Goal: Task Accomplishment & Management: Complete application form

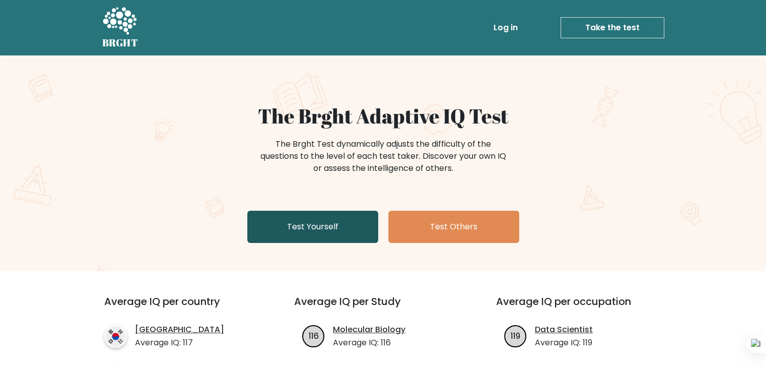
click at [353, 224] on link "Test Yourself" at bounding box center [312, 227] width 131 height 32
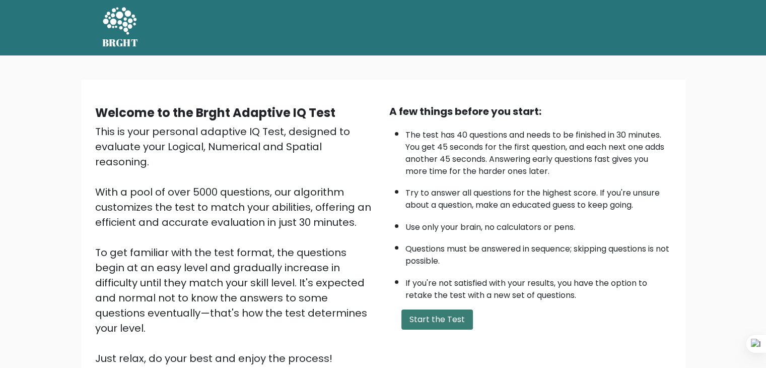
click at [443, 319] on button "Start the Test" at bounding box center [438, 319] width 72 height 20
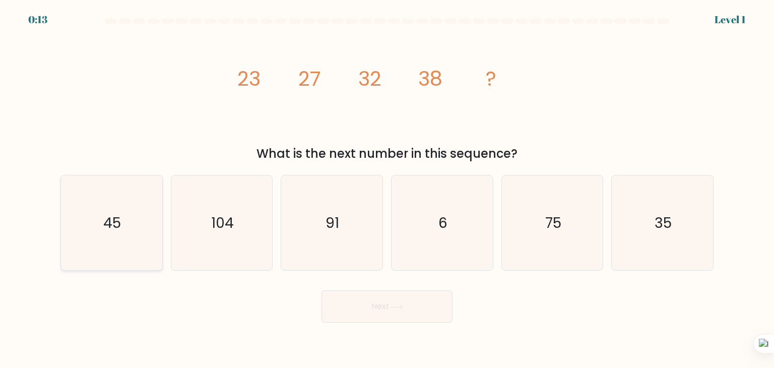
click at [147, 194] on icon "45" at bounding box center [111, 222] width 95 height 95
click at [387, 189] on input "a. 45" at bounding box center [387, 186] width 1 height 5
radio input "true"
click at [400, 321] on button "Next" at bounding box center [386, 306] width 131 height 32
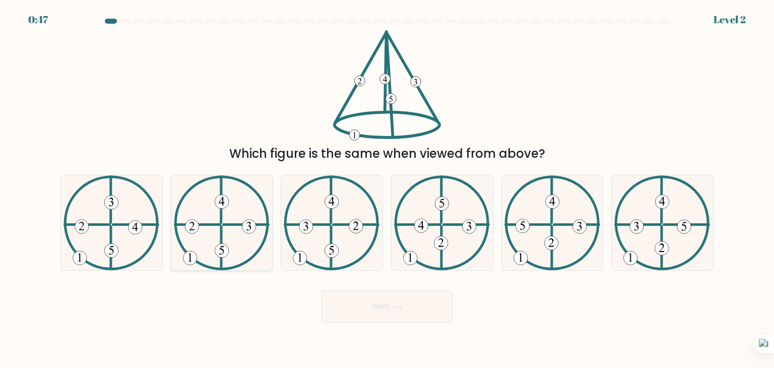
click at [226, 238] on icon at bounding box center [222, 222] width 96 height 95
click at [387, 189] on input "b." at bounding box center [387, 186] width 1 height 5
radio input "true"
click at [356, 308] on button "Next" at bounding box center [386, 306] width 131 height 32
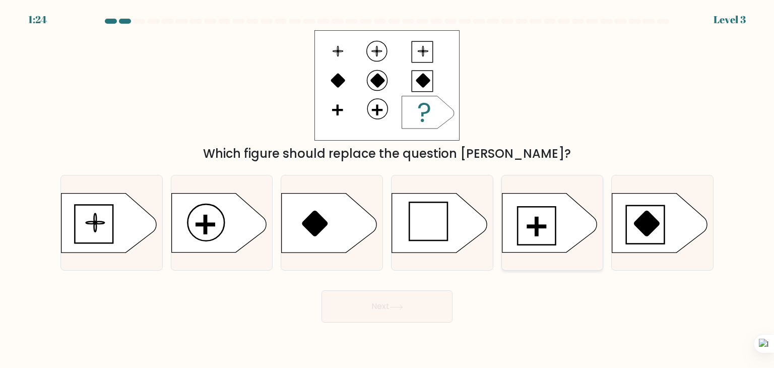
click at [548, 207] on rect at bounding box center [536, 226] width 38 height 38
click at [387, 189] on input "e." at bounding box center [387, 186] width 1 height 5
radio input "true"
click at [432, 310] on button "Next" at bounding box center [386, 306] width 131 height 32
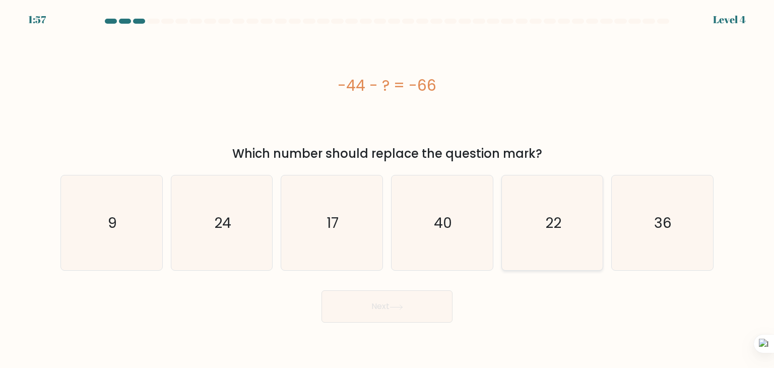
click at [540, 194] on icon "22" at bounding box center [552, 222] width 95 height 95
click at [387, 189] on input "e. 22" at bounding box center [387, 186] width 1 height 5
radio input "true"
click at [364, 307] on button "Next" at bounding box center [386, 306] width 131 height 32
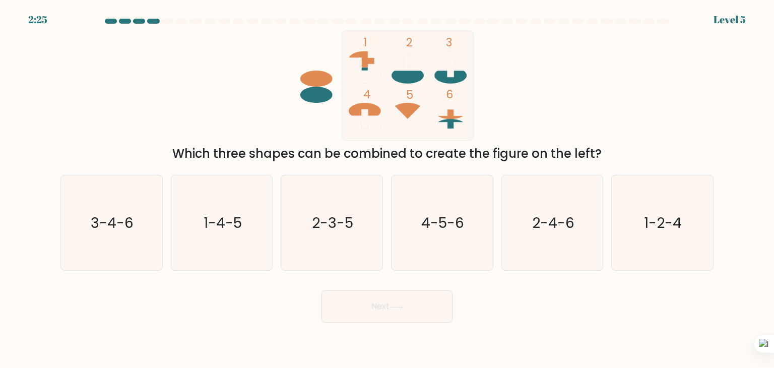
drag, startPoint x: 318, startPoint y: 78, endPoint x: 401, endPoint y: 78, distance: 82.6
click at [401, 78] on icon "1 2 3 4 5 6" at bounding box center [386, 85] width 271 height 110
click at [144, 201] on icon "3-4-6" at bounding box center [111, 222] width 95 height 95
click at [387, 189] on input "a. 3-4-6" at bounding box center [387, 186] width 1 height 5
radio input "true"
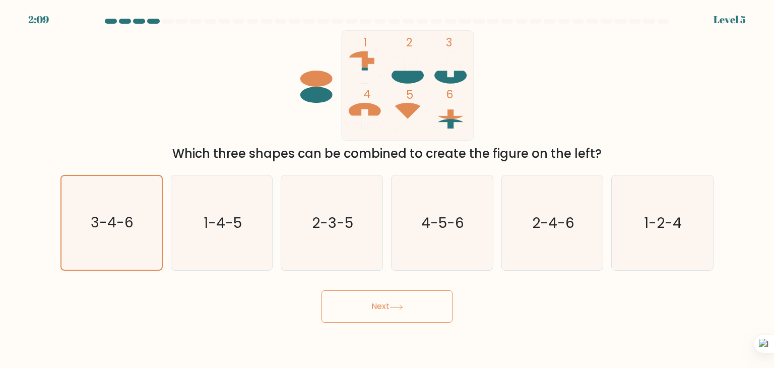
click at [409, 306] on button "Next" at bounding box center [386, 306] width 131 height 32
click at [380, 304] on button "Next" at bounding box center [386, 306] width 131 height 32
click at [412, 304] on button "Next" at bounding box center [386, 306] width 131 height 32
click at [135, 192] on icon "3-4-6" at bounding box center [111, 223] width 94 height 94
click at [387, 189] on input "a. 3-4-6" at bounding box center [387, 186] width 1 height 5
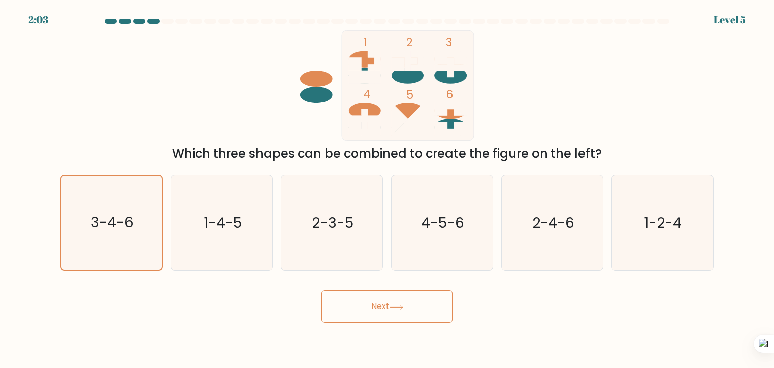
click at [407, 310] on button "Next" at bounding box center [386, 306] width 131 height 32
click at [456, 244] on icon "4-5-6" at bounding box center [441, 222] width 95 height 95
click at [387, 189] on input "d. 4-5-6" at bounding box center [387, 186] width 1 height 5
radio input "true"
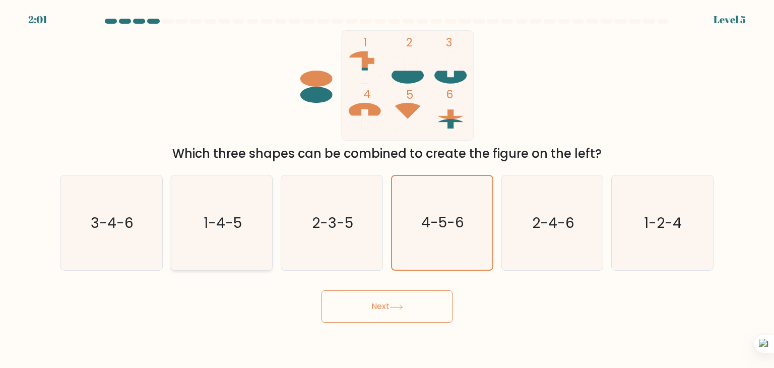
click at [172, 254] on div "1-4-5" at bounding box center [222, 223] width 102 height 96
click at [387, 189] on input "b. 1-4-5" at bounding box center [387, 186] width 1 height 5
radio input "true"
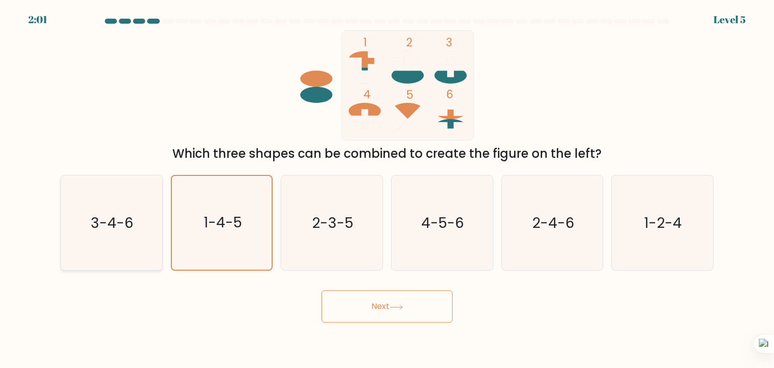
click at [87, 246] on icon "3-4-6" at bounding box center [111, 222] width 95 height 95
click at [387, 189] on input "a. 3-4-6" at bounding box center [387, 186] width 1 height 5
radio input "true"
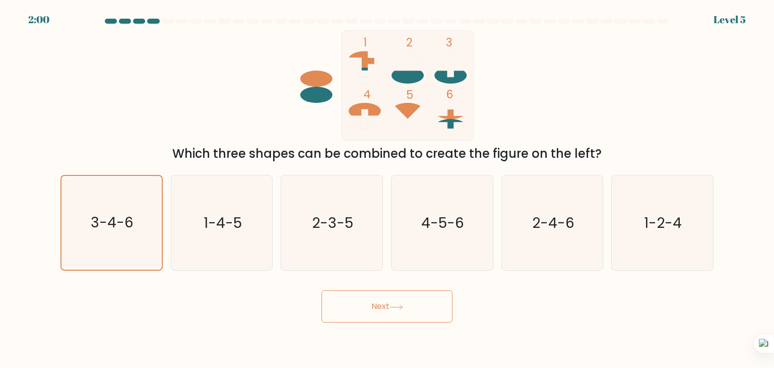
click at [436, 300] on button "Next" at bounding box center [386, 306] width 131 height 32
click at [431, 301] on button "Next" at bounding box center [386, 306] width 131 height 32
click at [662, 203] on icon "1-2-4" at bounding box center [662, 222] width 95 height 95
click at [387, 189] on input "f. 1-2-4" at bounding box center [387, 186] width 1 height 5
radio input "true"
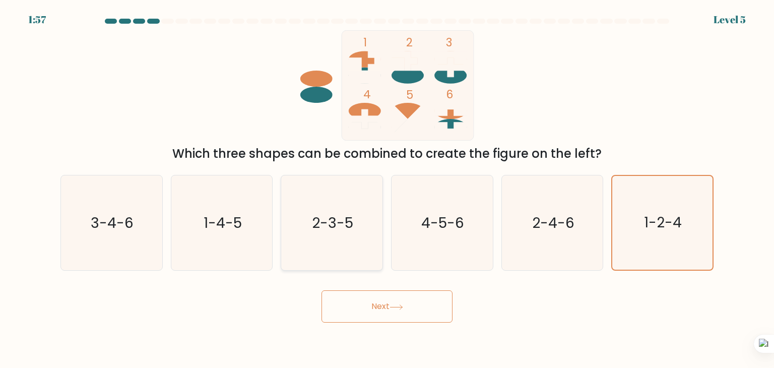
click at [312, 208] on icon "2-3-5" at bounding box center [331, 222] width 95 height 95
click at [387, 189] on input "c. 2-3-5" at bounding box center [387, 186] width 1 height 5
radio input "true"
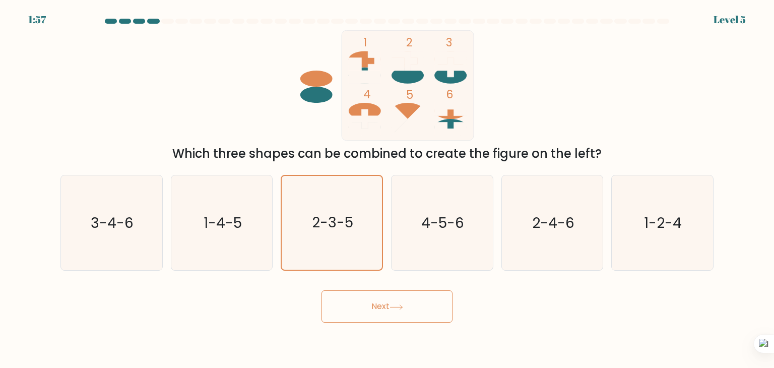
click at [353, 328] on body "1:57 Level 5" at bounding box center [387, 184] width 774 height 368
click at [354, 316] on button "Next" at bounding box center [386, 306] width 131 height 32
drag, startPoint x: 206, startPoint y: 226, endPoint x: 193, endPoint y: 222, distance: 13.2
click at [201, 224] on icon "1-4-5" at bounding box center [221, 222] width 95 height 95
click at [113, 215] on text "3-4-6" at bounding box center [112, 223] width 43 height 20
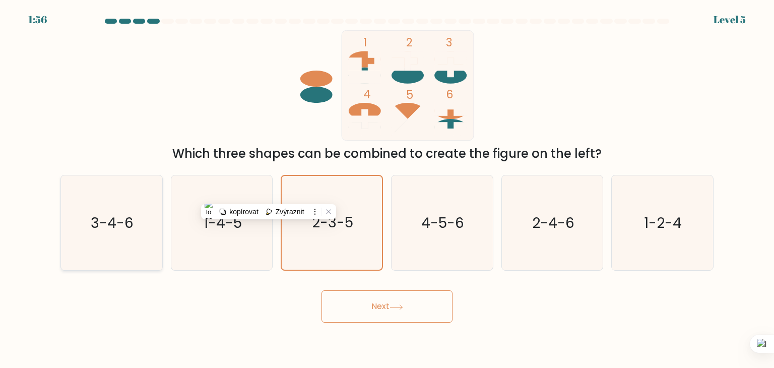
click at [387, 189] on input "a. 3-4-6" at bounding box center [387, 186] width 1 height 5
radio input "true"
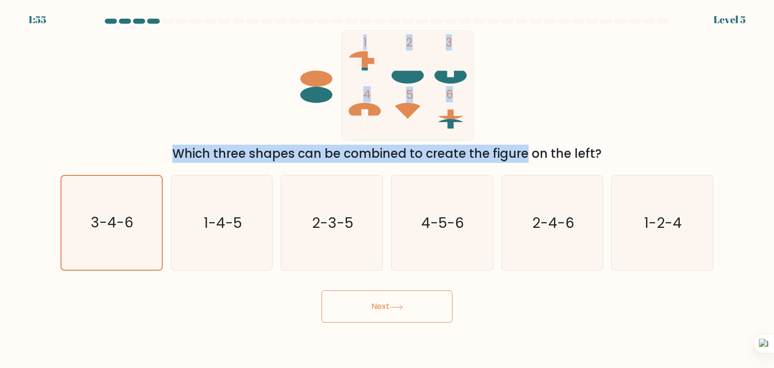
drag, startPoint x: 432, startPoint y: 139, endPoint x: 450, endPoint y: 140, distance: 17.6
click at [449, 142] on div "1 2 3 4 5 6 Which three shapes can be combined to create the figure on the left?" at bounding box center [386, 96] width 665 height 132
click at [365, 310] on button "Next" at bounding box center [386, 306] width 131 height 32
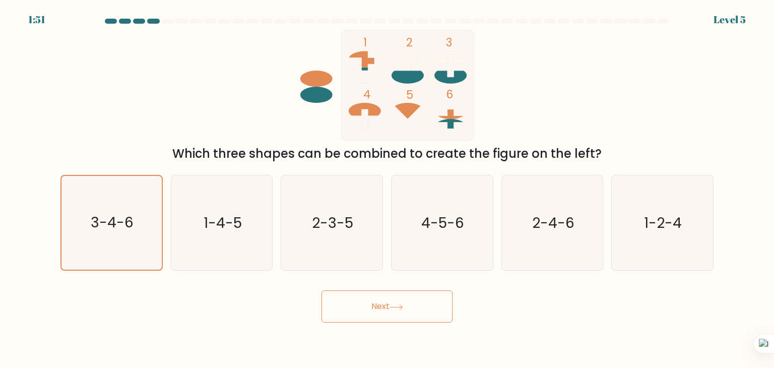
click at [343, 96] on rect at bounding box center [408, 85] width 132 height 110
drag, startPoint x: 349, startPoint y: 142, endPoint x: 351, endPoint y: 112, distance: 30.3
click at [349, 132] on div "1 2 3 4 5 6 Which three shapes can be combined to create the figure on the left?" at bounding box center [386, 96] width 665 height 132
click at [353, 98] on rect at bounding box center [408, 85] width 132 height 110
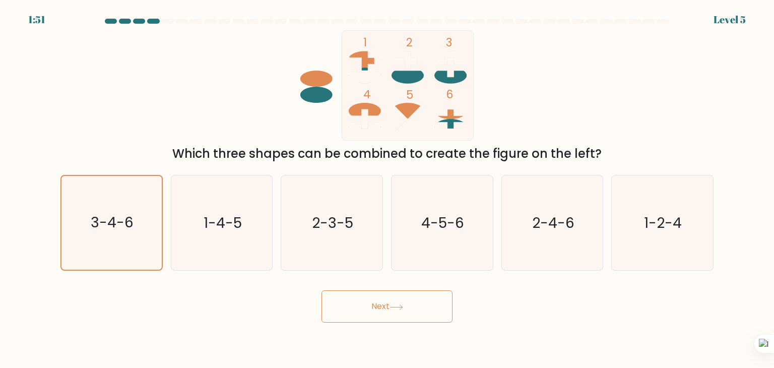
click at [285, 79] on icon "1 2 3 4 5 6" at bounding box center [386, 85] width 271 height 110
click at [297, 226] on icon "2-3-5" at bounding box center [331, 222] width 95 height 95
click at [387, 189] on input "c. 2-3-5" at bounding box center [387, 186] width 1 height 5
radio input "true"
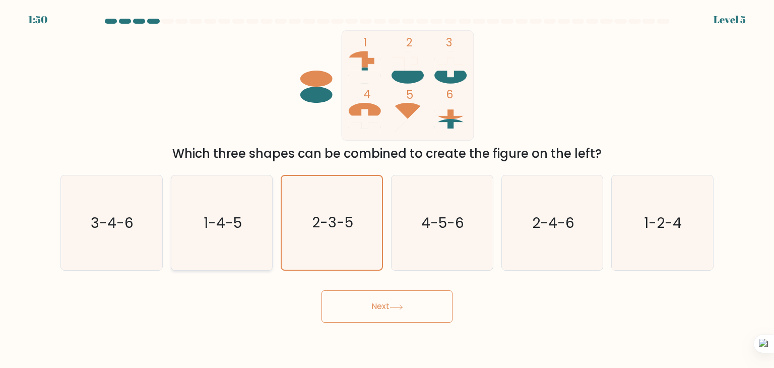
click at [219, 217] on text "1-4-5" at bounding box center [223, 223] width 38 height 20
click at [387, 189] on input "b. 1-4-5" at bounding box center [387, 186] width 1 height 5
radio input "true"
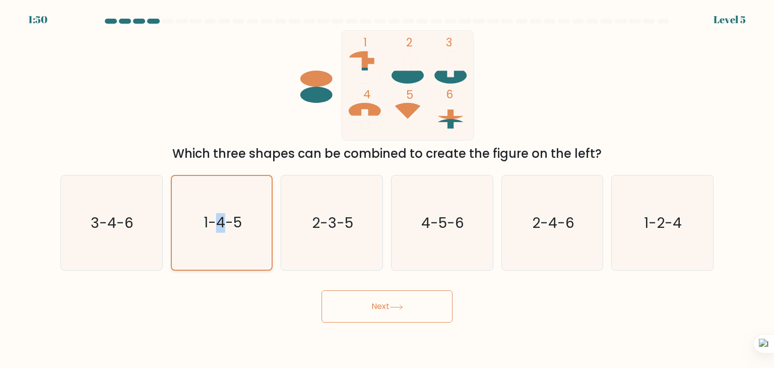
click at [219, 217] on text "1-4-5" at bounding box center [223, 223] width 38 height 20
click at [387, 189] on input "b. 1-4-5" at bounding box center [387, 186] width 1 height 5
click at [410, 307] on button "Next" at bounding box center [386, 306] width 131 height 32
click at [410, 306] on button "Next" at bounding box center [386, 306] width 131 height 32
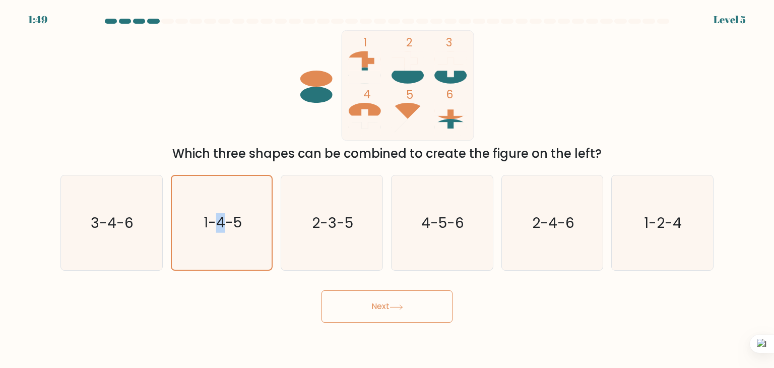
click at [410, 306] on button "Next" at bounding box center [386, 306] width 131 height 32
click at [111, 232] on text "3-4-6" at bounding box center [112, 223] width 43 height 20
click at [387, 189] on input "a. 3-4-6" at bounding box center [387, 186] width 1 height 5
radio input "true"
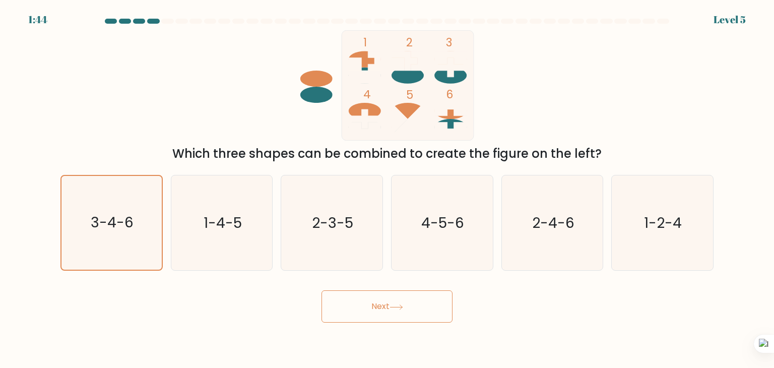
click at [402, 295] on button "Next" at bounding box center [386, 306] width 131 height 32
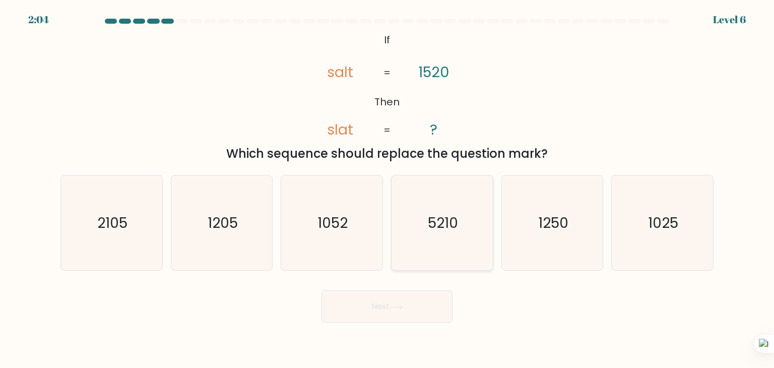
click at [448, 238] on icon "5210" at bounding box center [441, 222] width 95 height 95
click at [387, 189] on input "d. 5210" at bounding box center [387, 186] width 1 height 5
radio input "true"
click at [427, 315] on button "Next" at bounding box center [386, 306] width 131 height 32
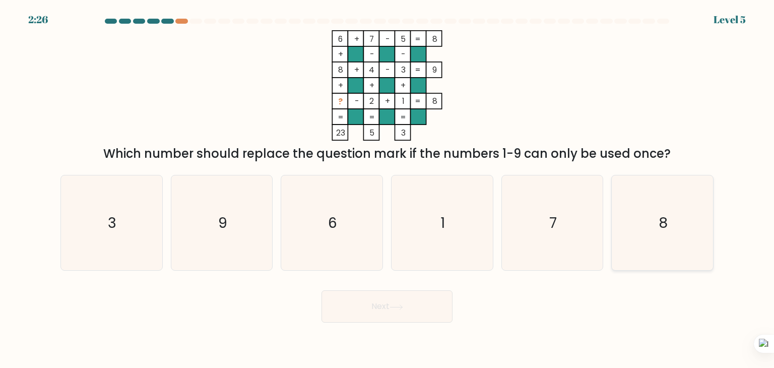
click at [672, 224] on icon "8" at bounding box center [662, 222] width 95 height 95
click at [387, 189] on input "f. 8" at bounding box center [387, 186] width 1 height 5
radio input "true"
click at [219, 226] on text "9" at bounding box center [222, 223] width 9 height 20
click at [387, 189] on input "b. 9" at bounding box center [387, 186] width 1 height 5
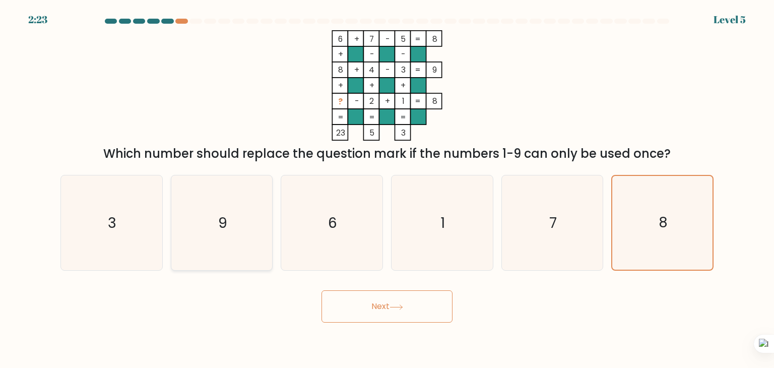
radio input "true"
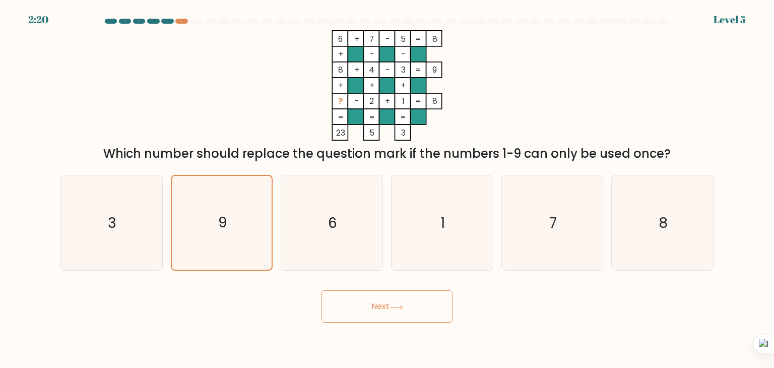
click at [367, 297] on button "Next" at bounding box center [386, 306] width 131 height 32
click at [207, 190] on icon "9" at bounding box center [222, 223] width 94 height 94
click at [387, 189] on input "b. 9" at bounding box center [387, 186] width 1 height 5
click at [373, 310] on button "Next" at bounding box center [386, 306] width 131 height 32
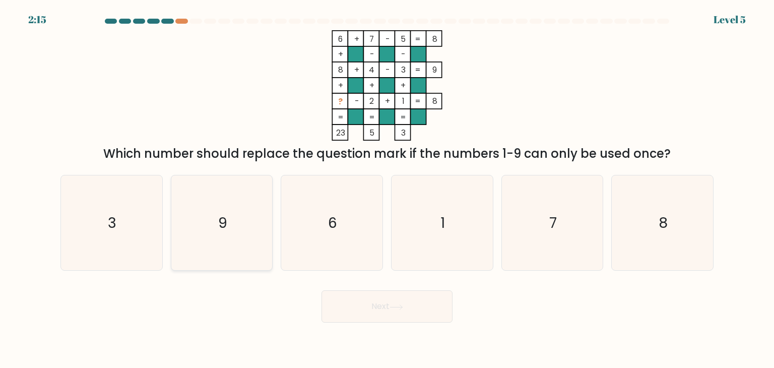
click at [238, 235] on icon "9" at bounding box center [221, 222] width 95 height 95
click at [387, 189] on input "b. 9" at bounding box center [387, 186] width 1 height 5
radio input "true"
click at [358, 319] on button "Next" at bounding box center [386, 306] width 131 height 32
click at [359, 304] on button "Next" at bounding box center [386, 306] width 131 height 32
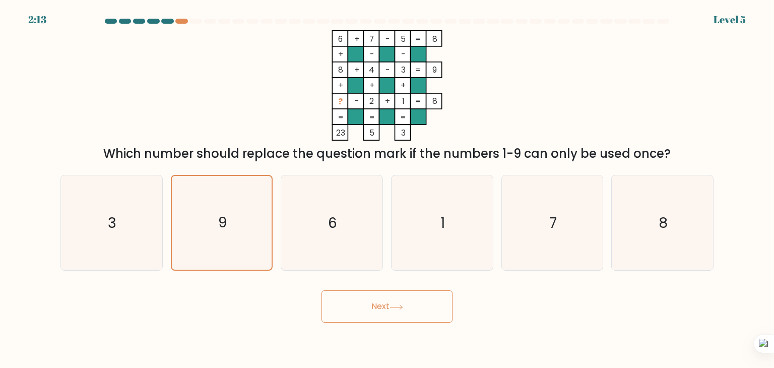
click at [386, 309] on button "Next" at bounding box center [386, 306] width 131 height 32
click at [387, 305] on button "Next" at bounding box center [386, 306] width 131 height 32
click at [406, 310] on button "Next" at bounding box center [386, 306] width 131 height 32
click at [250, 201] on icon "9" at bounding box center [222, 223] width 94 height 94
click at [387, 189] on input "b. 9" at bounding box center [387, 186] width 1 height 5
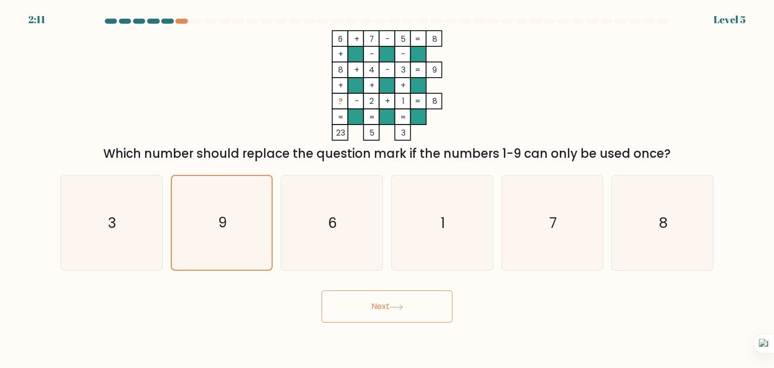
click at [380, 312] on button "Next" at bounding box center [386, 306] width 131 height 32
drag, startPoint x: 380, startPoint y: 312, endPoint x: 179, endPoint y: 48, distance: 332.2
click at [255, 161] on form at bounding box center [387, 171] width 774 height 304
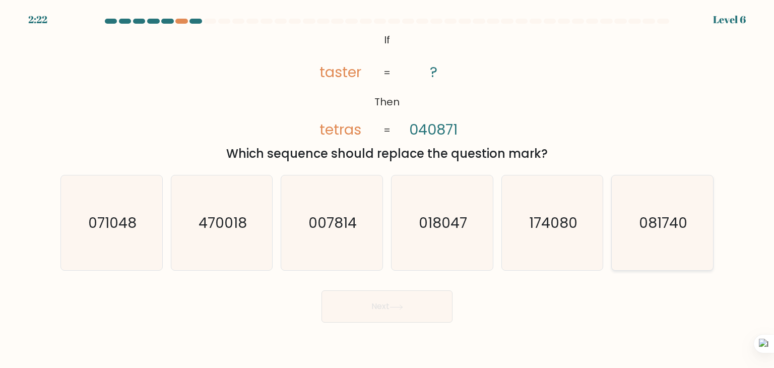
click at [666, 206] on icon "081740" at bounding box center [662, 222] width 95 height 95
click at [387, 189] on input "f. 081740" at bounding box center [387, 186] width 1 height 5
radio input "true"
click at [413, 306] on button "Next" at bounding box center [386, 306] width 131 height 32
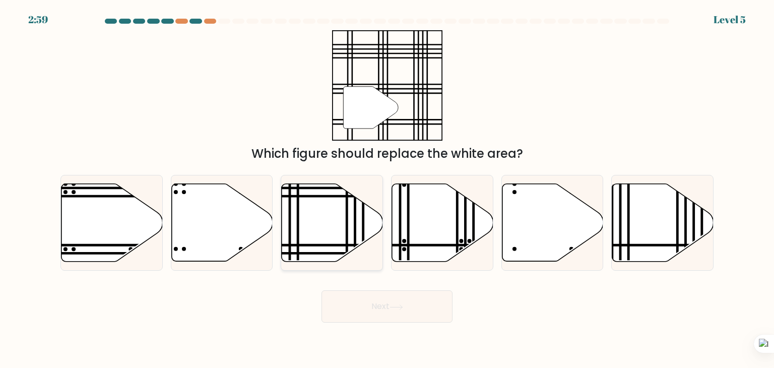
click at [343, 228] on icon at bounding box center [332, 223] width 101 height 78
click at [387, 189] on input "c." at bounding box center [387, 186] width 1 height 5
radio input "true"
click at [398, 312] on button "Next" at bounding box center [386, 306] width 131 height 32
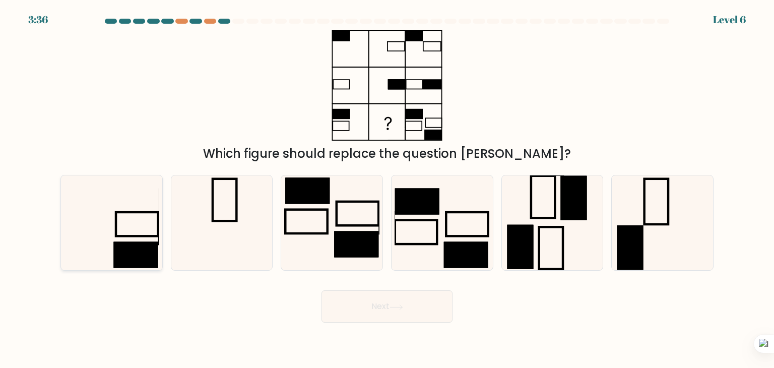
click at [116, 234] on rect at bounding box center [137, 224] width 42 height 24
click at [387, 189] on input "a." at bounding box center [387, 186] width 1 height 5
radio input "true"
click at [348, 292] on button "Next" at bounding box center [386, 306] width 131 height 32
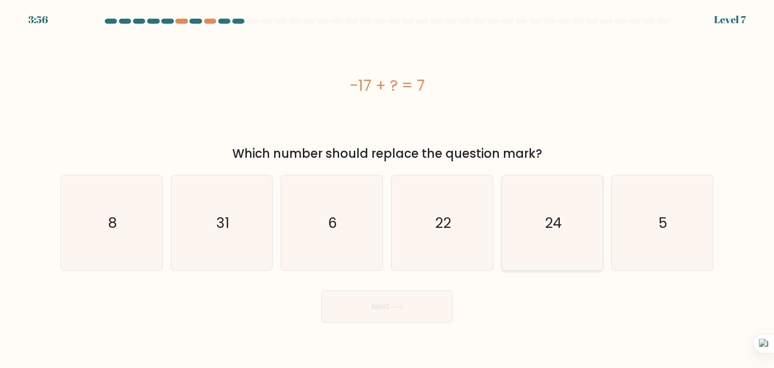
click at [514, 212] on icon "24" at bounding box center [552, 222] width 95 height 95
click at [387, 189] on input "e. 24" at bounding box center [387, 186] width 1 height 5
radio input "true"
click at [434, 309] on button "Next" at bounding box center [386, 306] width 131 height 32
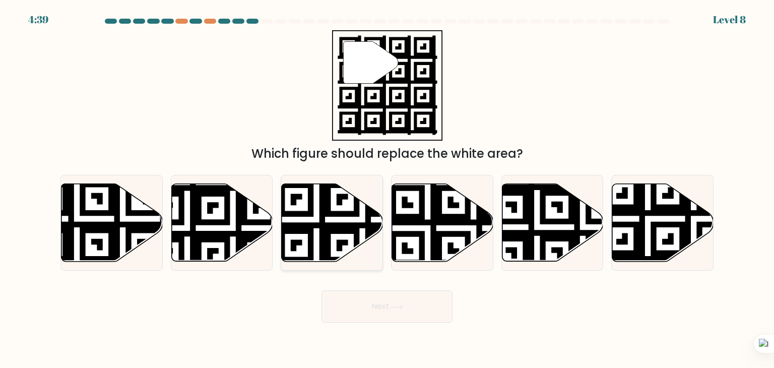
click at [311, 213] on icon at bounding box center [362, 264] width 183 height 183
click at [387, 189] on input "c." at bounding box center [387, 186] width 1 height 5
radio input "true"
click at [416, 316] on button "Next" at bounding box center [386, 306] width 131 height 32
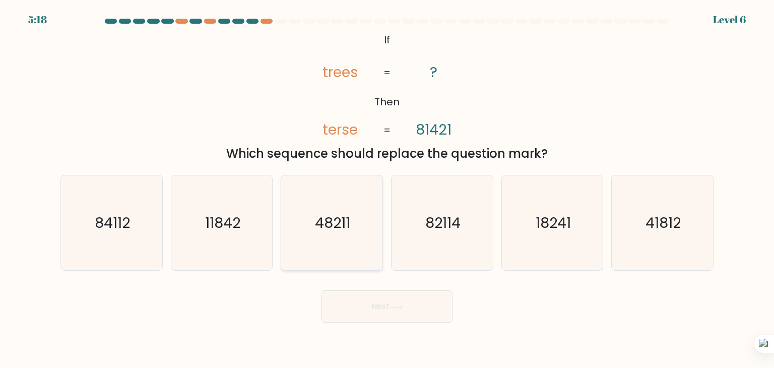
click at [337, 230] on text "48211" at bounding box center [332, 223] width 35 height 20
click at [387, 189] on input "c. 48211" at bounding box center [387, 186] width 1 height 5
radio input "true"
click at [360, 304] on button "Next" at bounding box center [386, 306] width 131 height 32
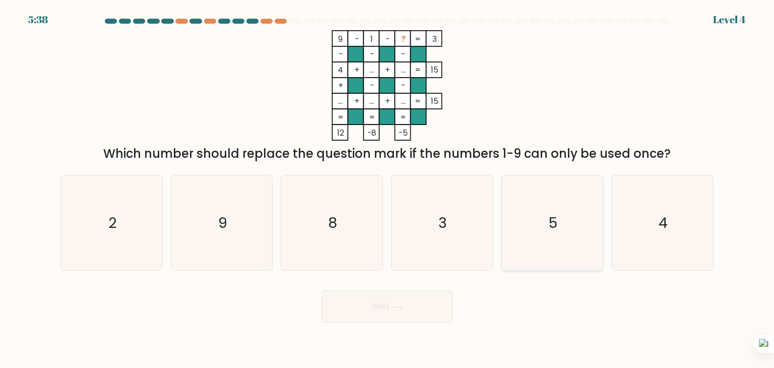
click at [569, 246] on icon "5" at bounding box center [552, 222] width 95 height 95
click at [387, 189] on input "e. 5" at bounding box center [387, 186] width 1 height 5
radio input "true"
click at [402, 307] on icon at bounding box center [396, 307] width 14 height 6
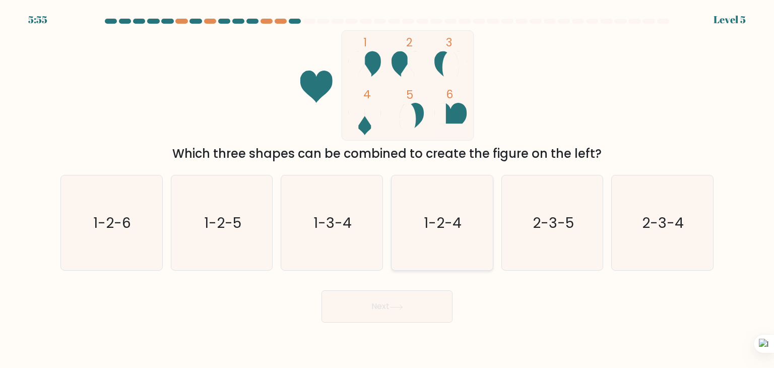
click at [406, 192] on icon "1-2-4" at bounding box center [441, 222] width 95 height 95
click at [387, 189] on input "d. 1-2-4" at bounding box center [387, 186] width 1 height 5
radio input "true"
click at [403, 307] on icon at bounding box center [396, 307] width 14 height 6
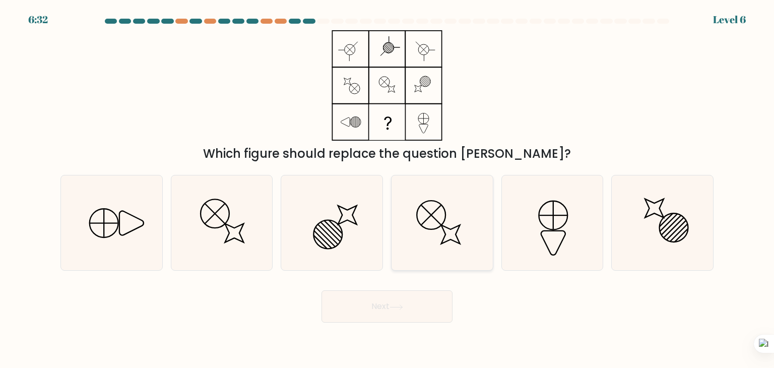
click at [447, 205] on icon at bounding box center [441, 222] width 95 height 95
click at [387, 189] on input "d." at bounding box center [387, 186] width 1 height 5
radio input "true"
click at [426, 301] on button "Next" at bounding box center [386, 306] width 131 height 32
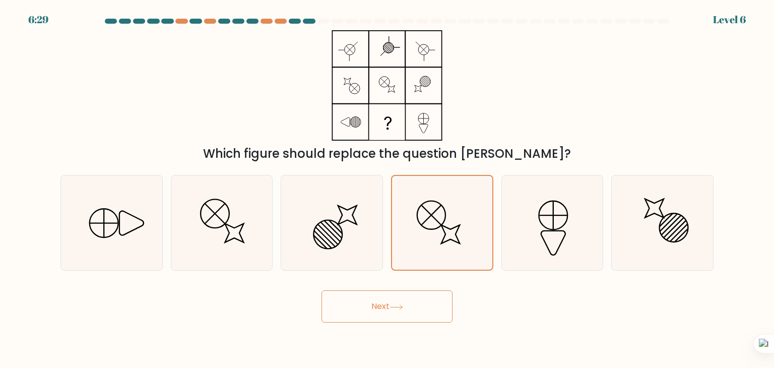
click at [337, 302] on button "Next" at bounding box center [386, 306] width 131 height 32
click at [351, 192] on icon at bounding box center [331, 222] width 95 height 95
click at [387, 189] on input "c." at bounding box center [387, 186] width 1 height 5
radio input "true"
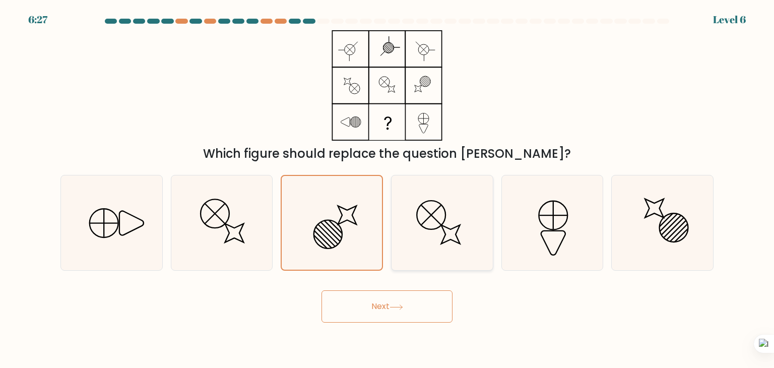
click at [462, 217] on icon at bounding box center [441, 222] width 95 height 95
click at [387, 189] on input "d." at bounding box center [387, 186] width 1 height 5
radio input "true"
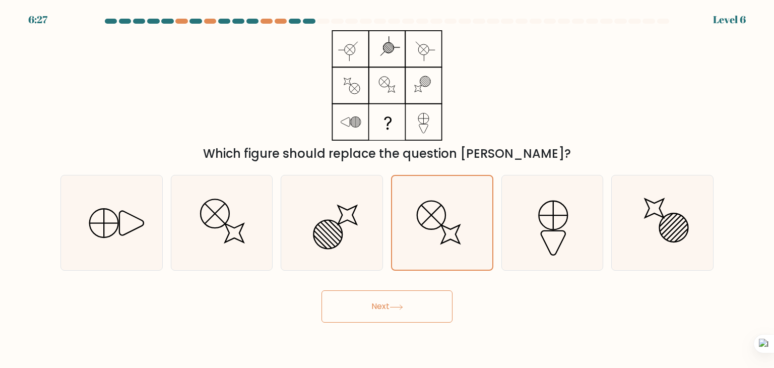
click at [363, 314] on button "Next" at bounding box center [386, 306] width 131 height 32
click at [441, 240] on icon at bounding box center [441, 222] width 95 height 95
click at [387, 189] on input "d." at bounding box center [387, 186] width 1 height 5
radio input "true"
click at [400, 314] on button "Next" at bounding box center [386, 306] width 131 height 32
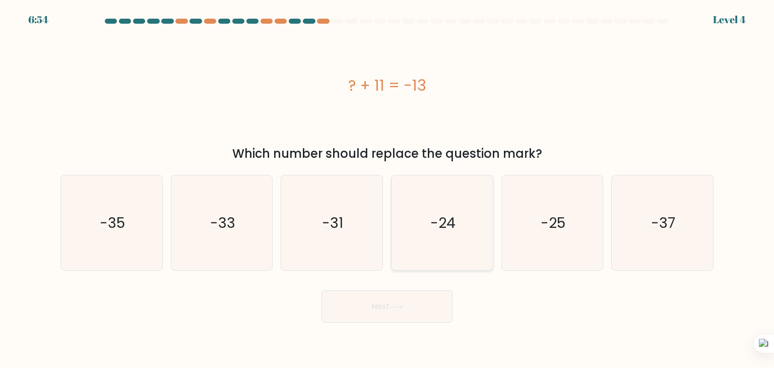
click at [470, 220] on icon "-24" at bounding box center [441, 222] width 95 height 95
click at [387, 189] on input "d. -24" at bounding box center [387, 186] width 1 height 5
radio input "true"
click at [403, 303] on button "Next" at bounding box center [386, 306] width 131 height 32
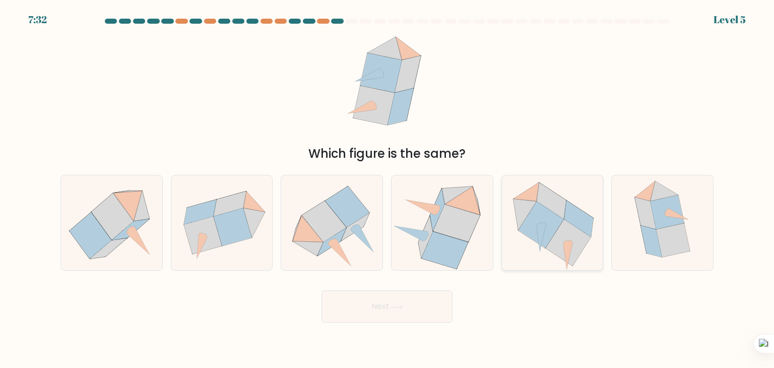
click at [529, 232] on icon at bounding box center [540, 225] width 45 height 47
click at [387, 189] on input "e." at bounding box center [387, 186] width 1 height 5
radio input "true"
click at [403, 304] on icon at bounding box center [396, 307] width 14 height 6
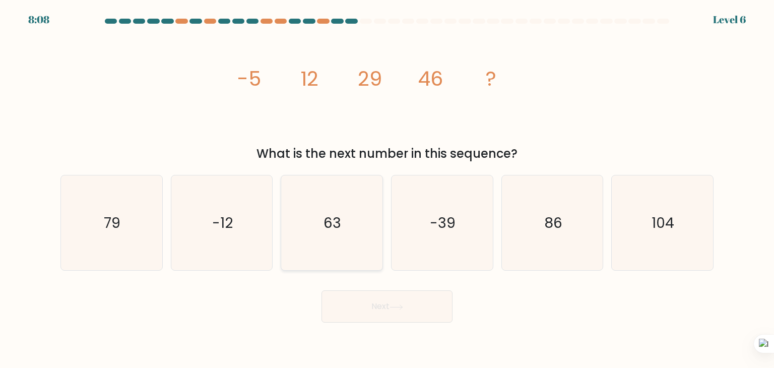
click at [325, 233] on icon "63" at bounding box center [331, 222] width 95 height 95
click at [387, 189] on input "c. 63" at bounding box center [387, 186] width 1 height 5
radio input "true"
click at [375, 322] on body "8:08 Level 6" at bounding box center [387, 184] width 774 height 368
click at [375, 311] on button "Next" at bounding box center [386, 306] width 131 height 32
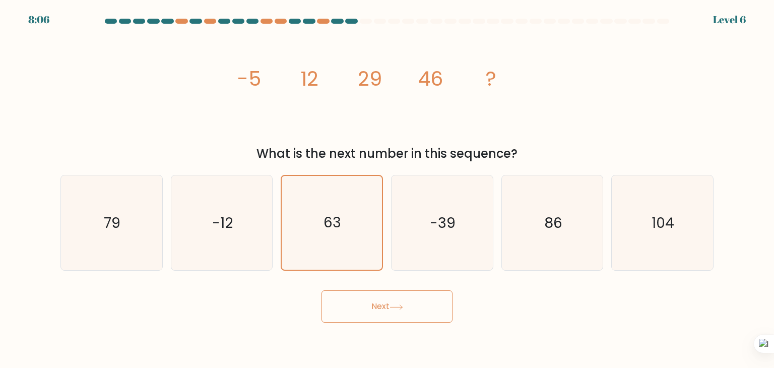
click at [375, 297] on button "Next" at bounding box center [386, 306] width 131 height 32
click at [382, 312] on button "Next" at bounding box center [386, 306] width 131 height 32
click at [322, 241] on icon "63" at bounding box center [331, 222] width 95 height 95
click at [387, 189] on input "c. 63" at bounding box center [387, 186] width 1 height 5
radio input "true"
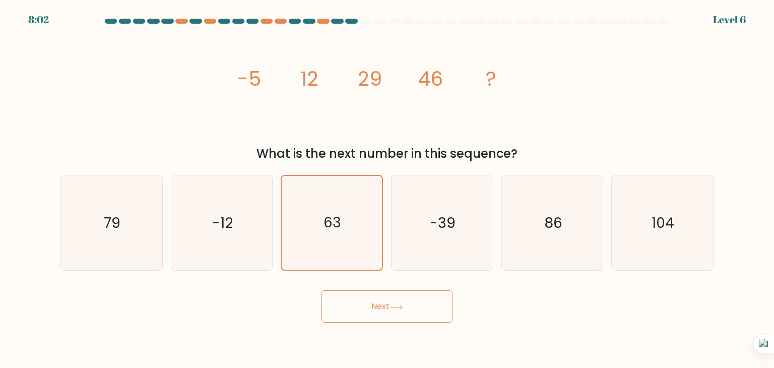
click at [389, 302] on button "Next" at bounding box center [386, 306] width 131 height 32
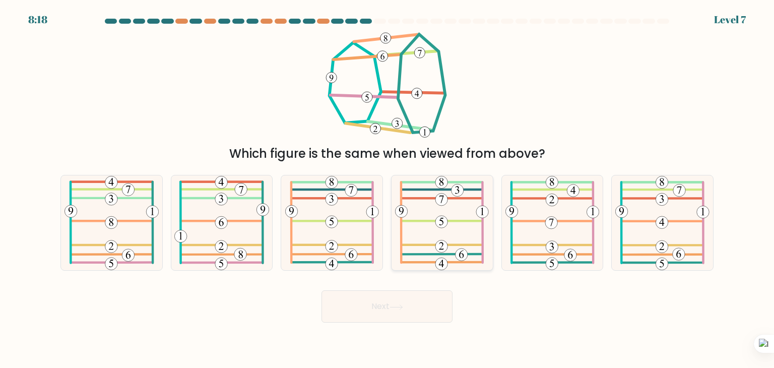
click at [424, 250] on icon at bounding box center [442, 222] width 94 height 95
click at [387, 189] on input "d." at bounding box center [387, 186] width 1 height 5
radio input "true"
click at [393, 328] on body "8:18 Level 7" at bounding box center [387, 184] width 774 height 368
click at [393, 304] on icon at bounding box center [396, 307] width 14 height 6
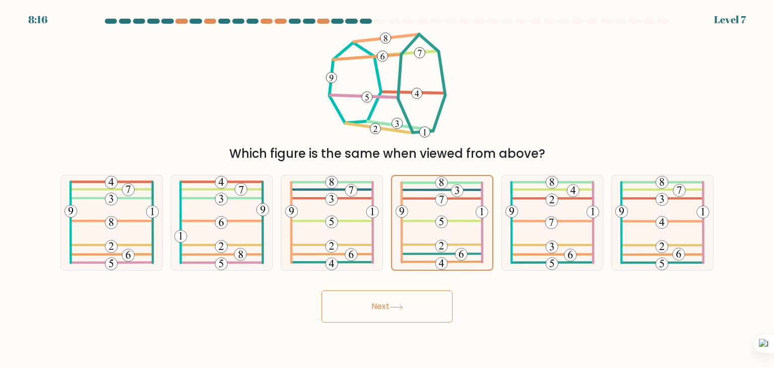
click at [391, 302] on button "Next" at bounding box center [386, 306] width 131 height 32
click at [361, 249] on icon at bounding box center [332, 222] width 94 height 95
click at [387, 189] on input "c." at bounding box center [387, 186] width 1 height 5
radio input "true"
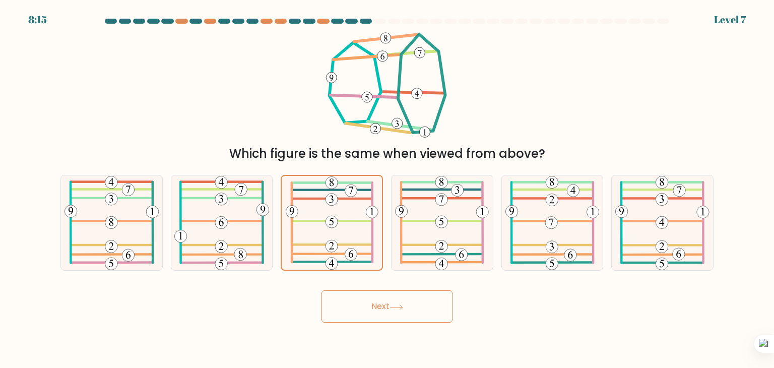
click at [376, 308] on button "Next" at bounding box center [386, 306] width 131 height 32
click at [229, 214] on icon at bounding box center [221, 222] width 95 height 95
click at [387, 189] on input "b." at bounding box center [387, 186] width 1 height 5
radio input "true"
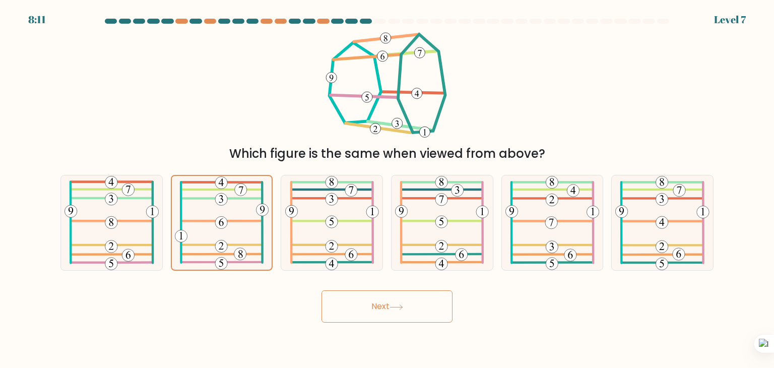
click at [407, 291] on button "Next" at bounding box center [386, 306] width 131 height 32
click at [403, 303] on button "Next" at bounding box center [386, 306] width 131 height 32
